Goal: Task Accomplishment & Management: Complete application form

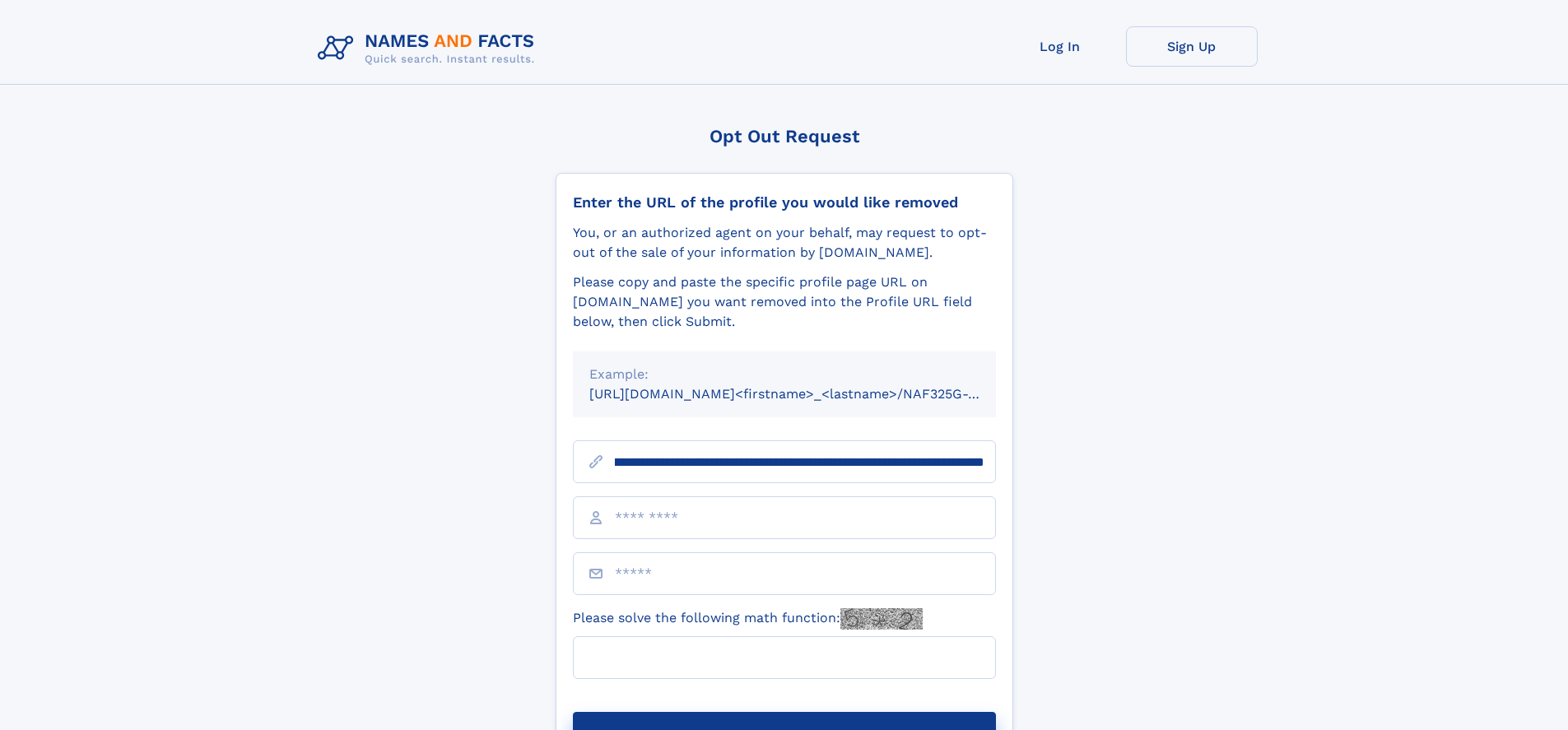
scroll to position [0, 193]
type input "**********"
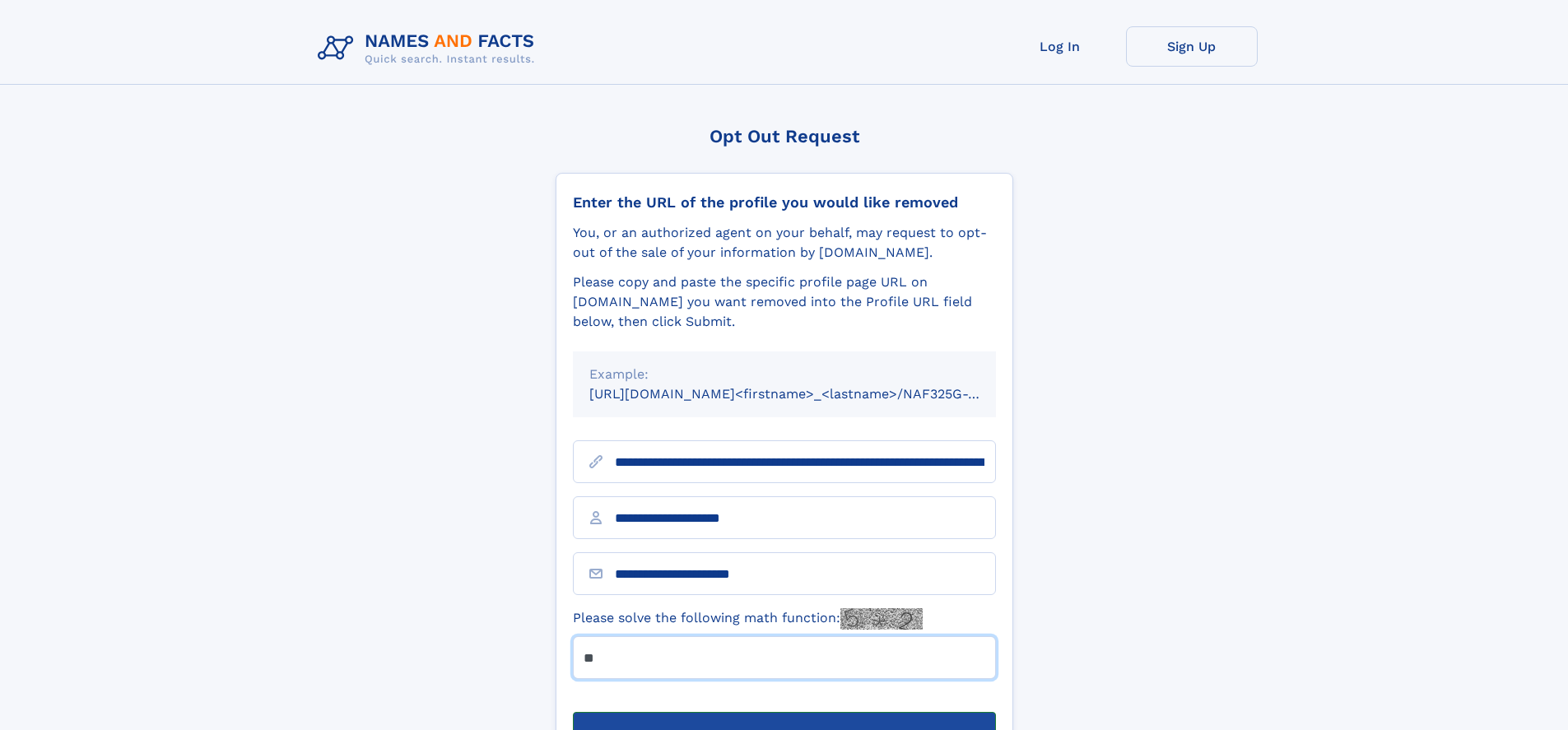
type input "**"
click at [784, 712] on button "Submit Opt Out Request" at bounding box center [784, 739] width 422 height 53
